Goal: Use online tool/utility

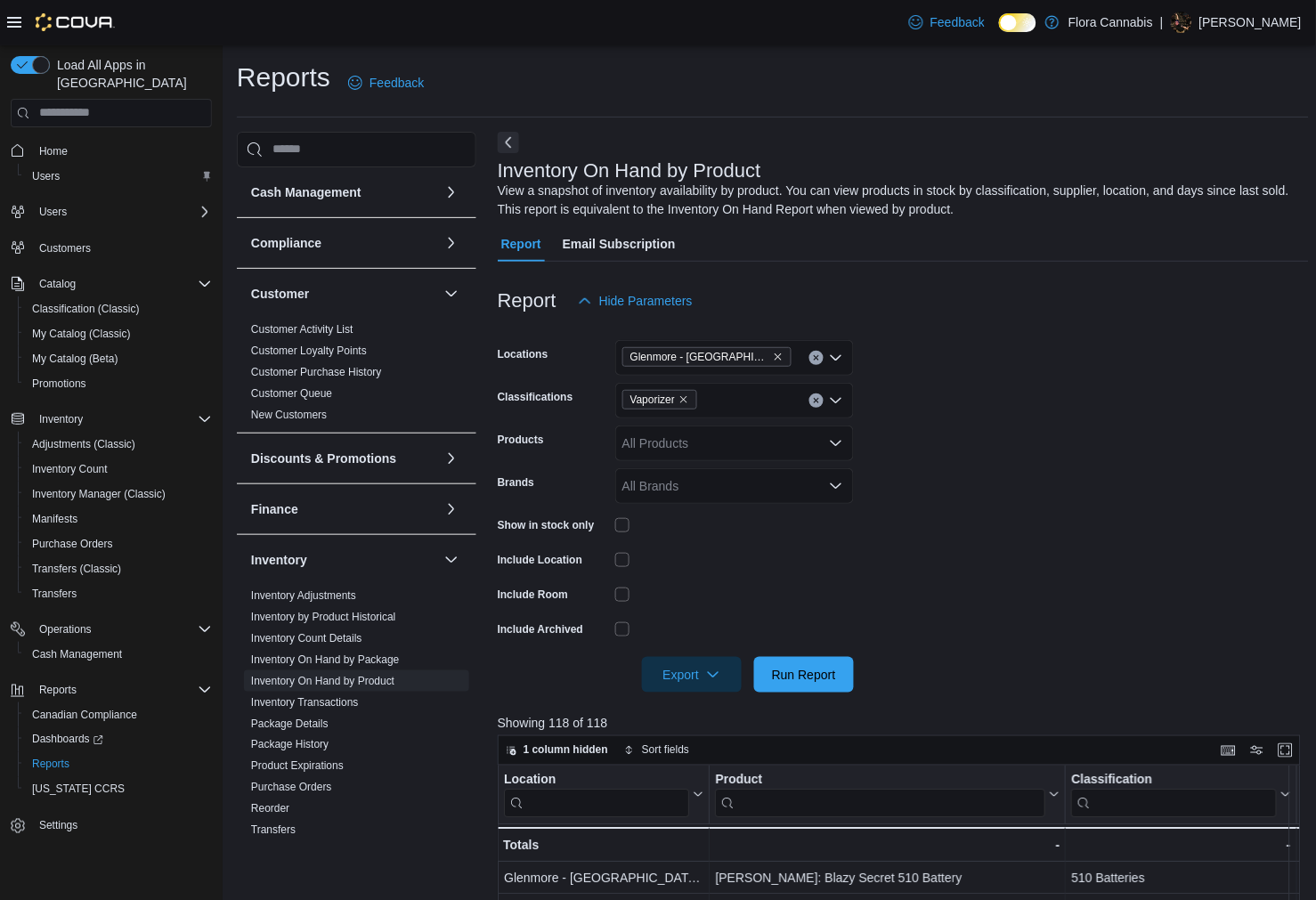
scroll to position [197, 0]
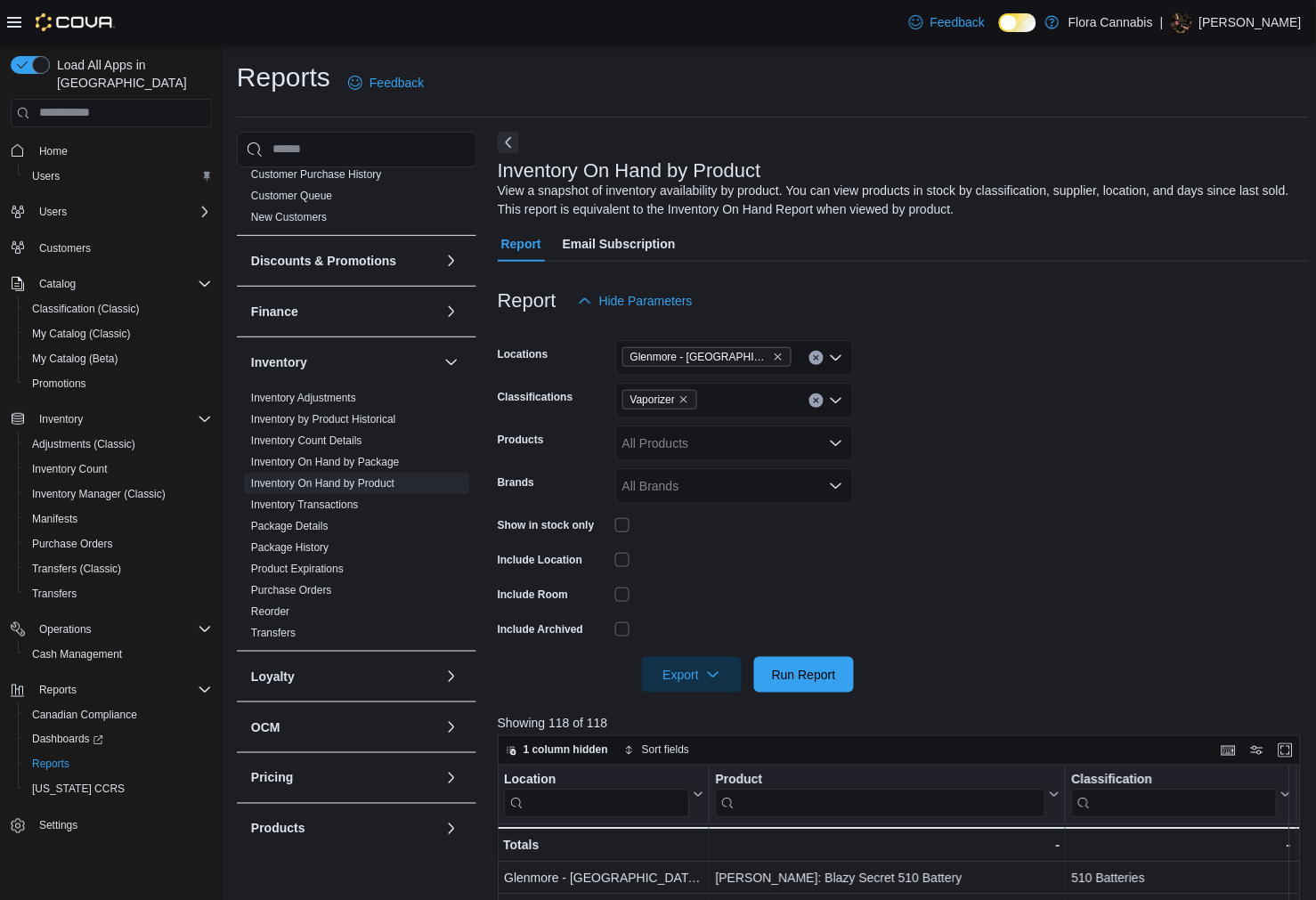
click at [1199, 389] on form "Locations [GEOGRAPHIC_DATA] - [GEOGRAPHIC_DATA] - 450374 Classifications Vapori…" at bounding box center [904, 506] width 812 height 374
click at [798, 698] on div at bounding box center [904, 703] width 812 height 22
drag, startPoint x: 806, startPoint y: 657, endPoint x: 961, endPoint y: 460, distance: 250.7
click at [808, 657] on span "Run Report" at bounding box center [804, 675] width 79 height 36
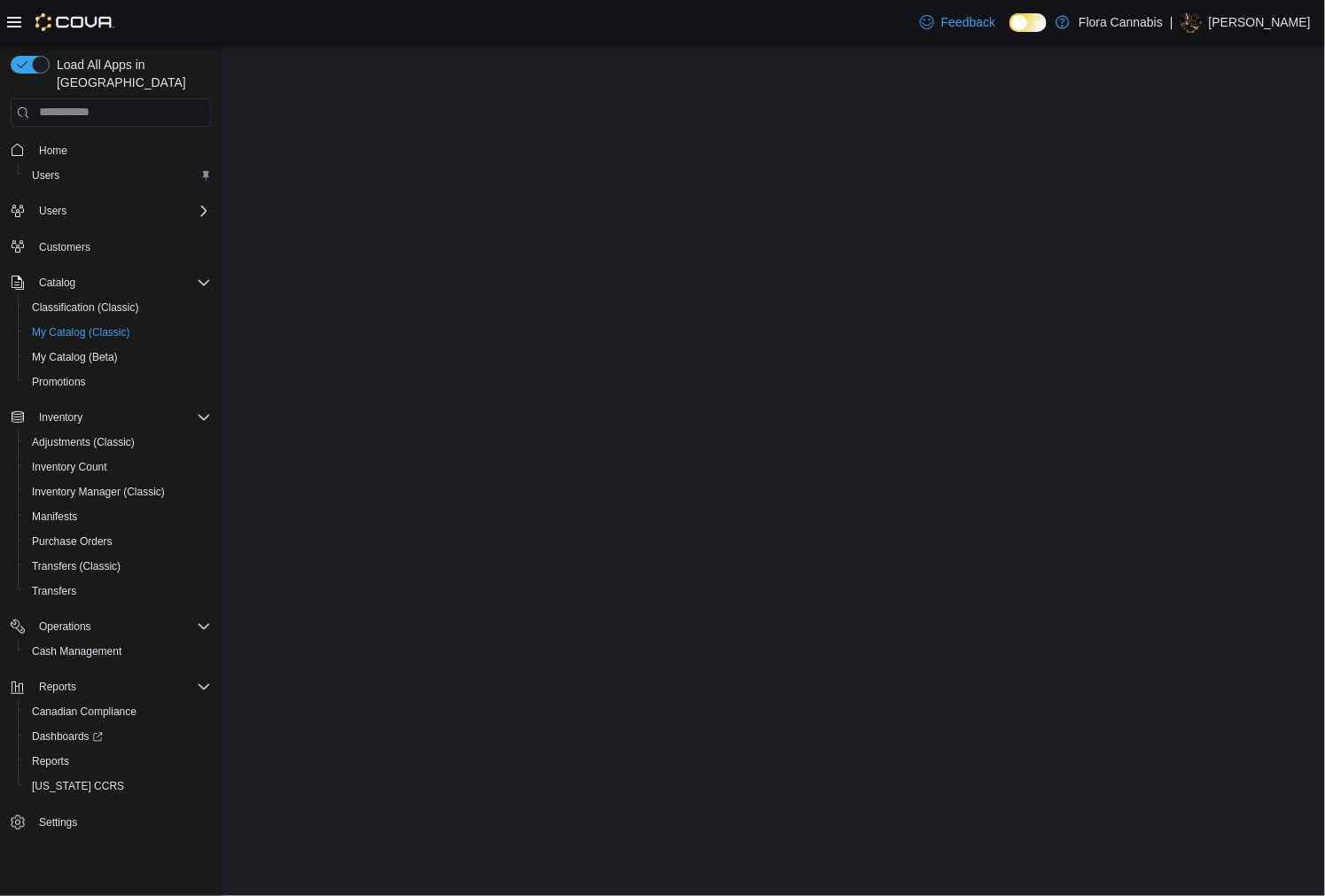
select select "**********"
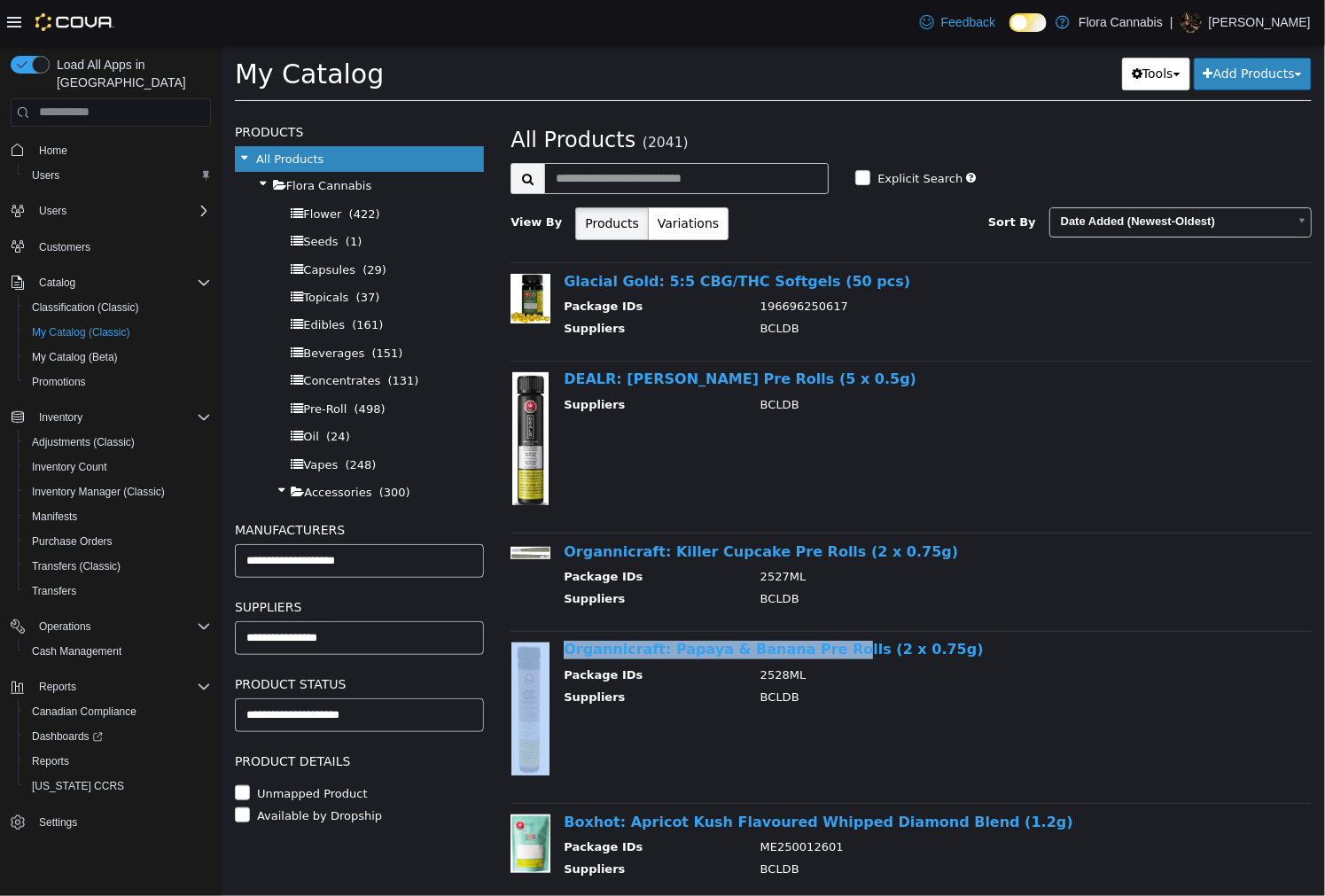
click at [1038, 453] on div "DEALR: Sweet Jesus Pre Rolls (5 x 0.5g) Suppliers BCLDB" at bounding box center [910, 446] width 828 height 153
